Goal: Check status: Check status

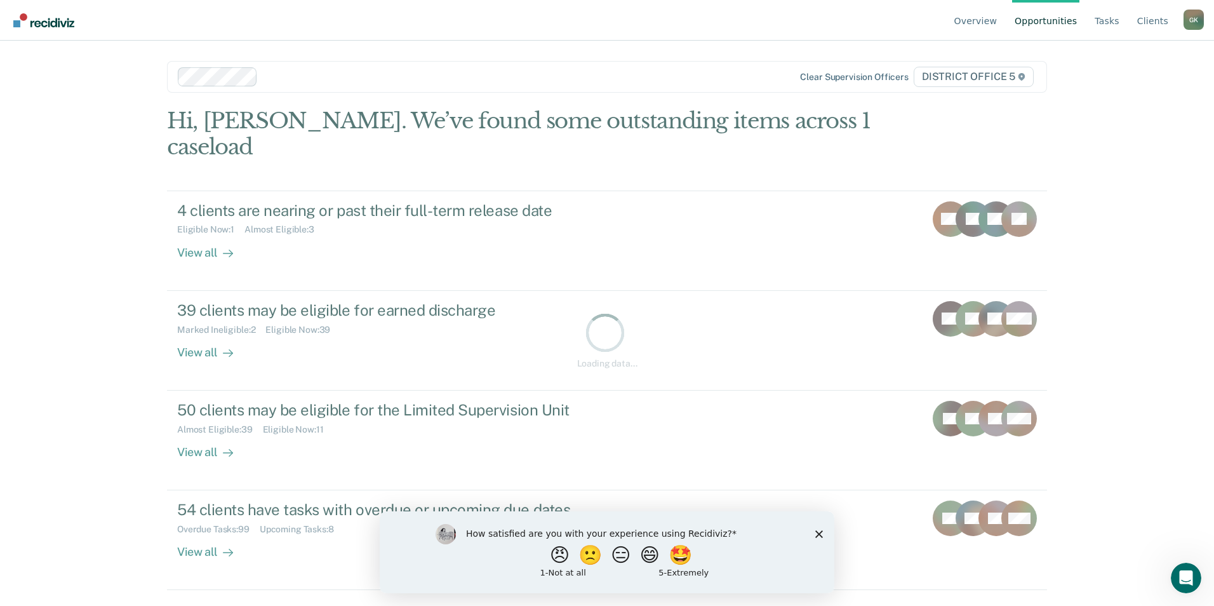
click at [821, 533] on icon "Close survey" at bounding box center [819, 534] width 8 height 8
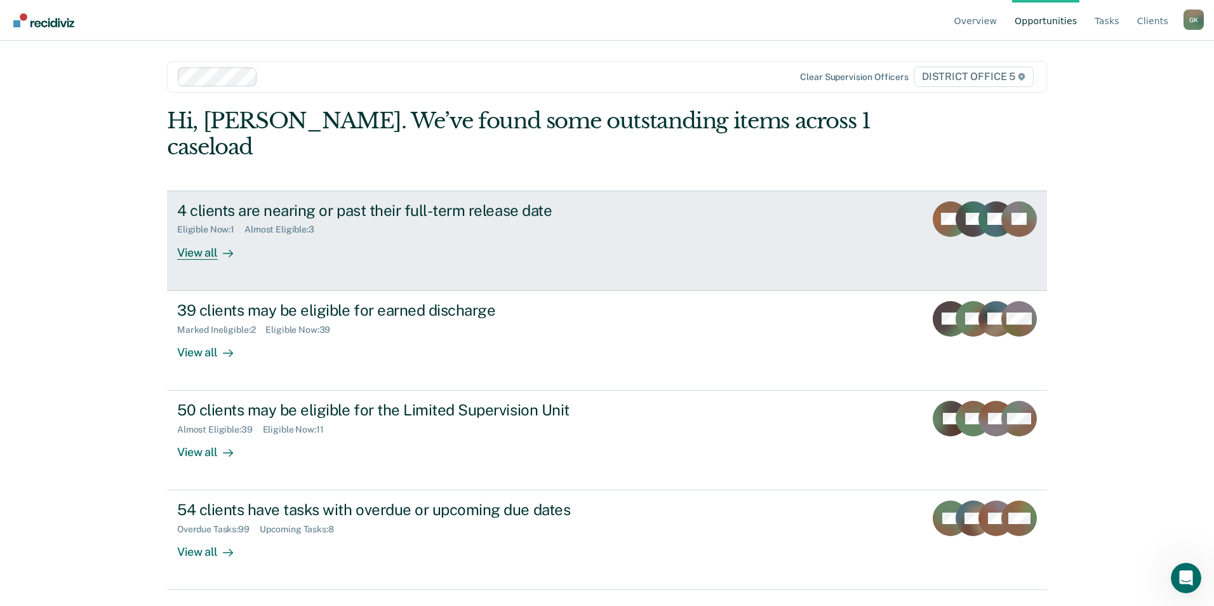
click at [186, 235] on div "View all" at bounding box center [212, 247] width 71 height 25
